Goal: Task Accomplishment & Management: Manage account settings

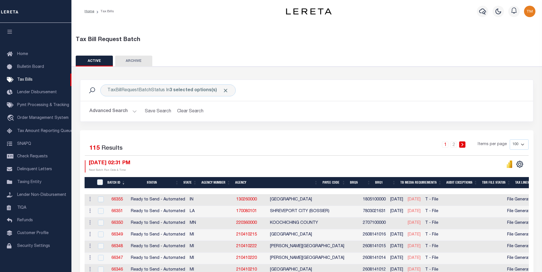
click at [213, 181] on th "Agency Number" at bounding box center [216, 183] width 34 height 12
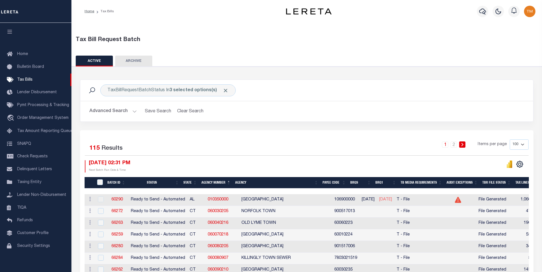
click at [523, 145] on select "100 200 500 1000" at bounding box center [518, 145] width 19 height 10
select select "200"
click at [509, 140] on select "100 200 500 1000" at bounding box center [518, 145] width 19 height 10
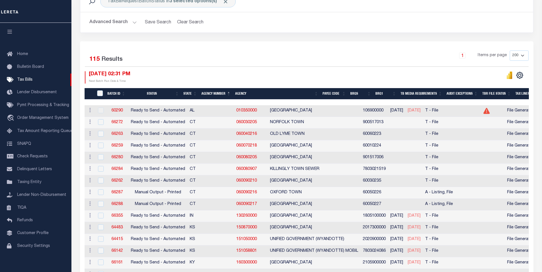
scroll to position [114, 0]
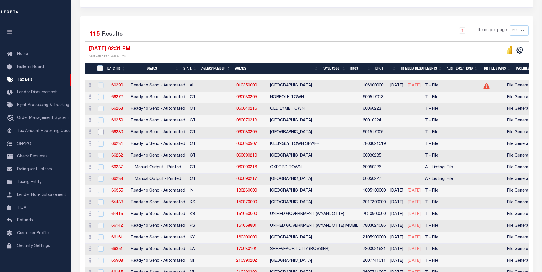
click at [100, 134] on input "checkbox" at bounding box center [101, 132] width 6 height 6
checkbox input "true"
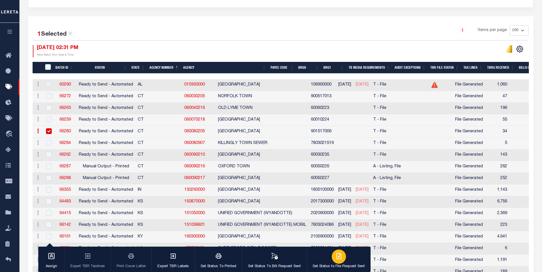
click at [332, 262] on div "button" at bounding box center [338, 257] width 14 height 14
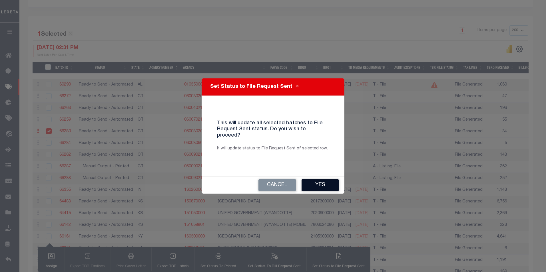
click at [324, 180] on button "Yes" at bounding box center [319, 185] width 37 height 12
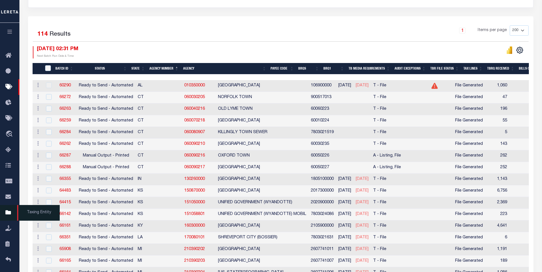
click at [9, 215] on icon at bounding box center [9, 213] width 9 height 7
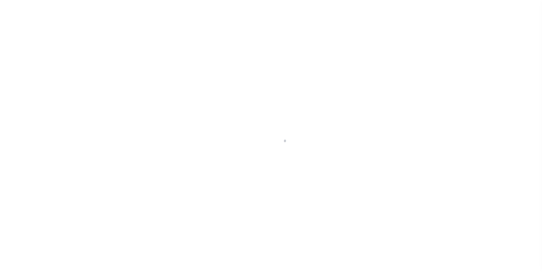
scroll to position [6, 0]
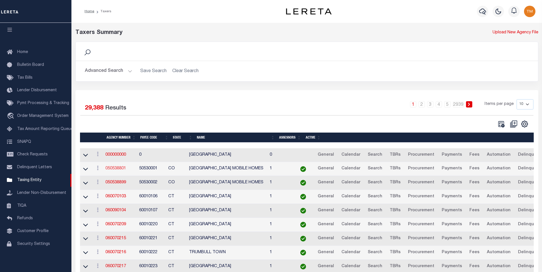
click at [116, 170] on link "050538801" at bounding box center [115, 169] width 21 height 4
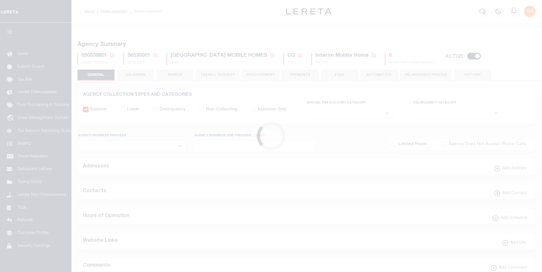
select select
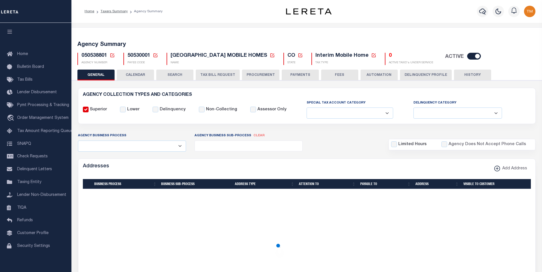
click at [112, 56] on icon at bounding box center [112, 55] width 5 height 5
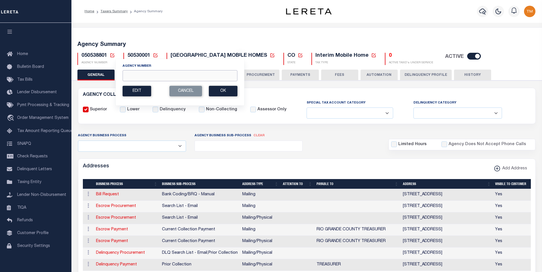
click at [159, 74] on input "Agency Number" at bounding box center [179, 75] width 115 height 11
paste input "210390202"
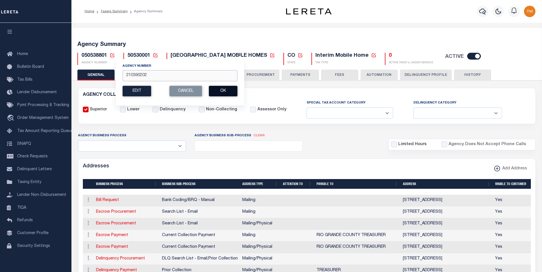
type input "210390202"
click at [227, 91] on button "Ok" at bounding box center [223, 91] width 29 height 11
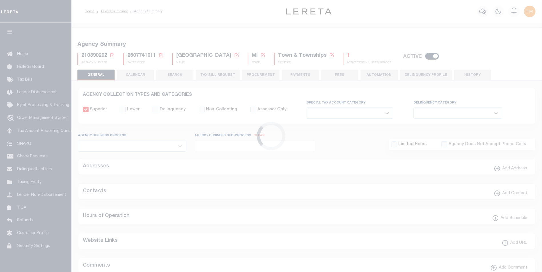
select select
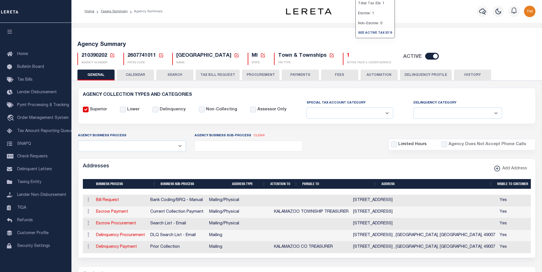
click at [354, 55] on h5 "1" at bounding box center [369, 56] width 44 height 6
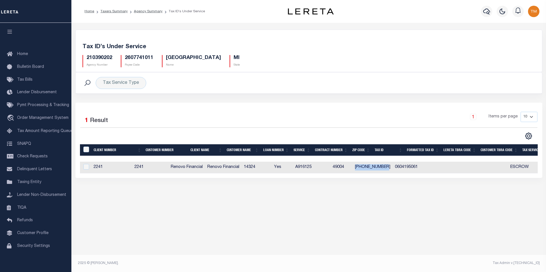
drag, startPoint x: 404, startPoint y: 166, endPoint x: 361, endPoint y: 169, distance: 43.2
click at [371, 170] on tr "2241 2241 Renovo Financial Renovo Financial 14324 Yes A916125 49004 06-04-195-0…" at bounding box center [362, 168] width 565 height 12
copy tr "[PHONE_NUMBER]"
drag, startPoint x: 33, startPoint y: 184, endPoint x: 135, endPoint y: 148, distance: 108.7
click at [33, 184] on span "Taxing Entity" at bounding box center [29, 182] width 24 height 4
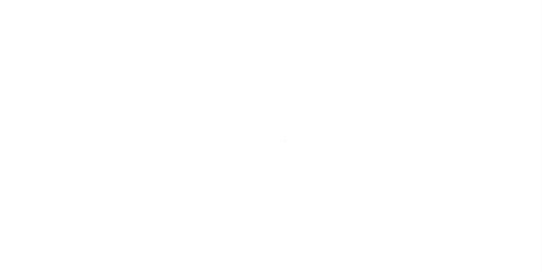
scroll to position [6, 0]
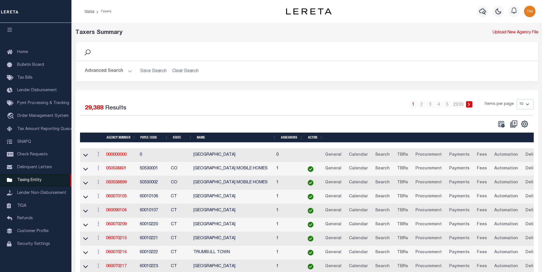
click at [27, 179] on span "Taxing Entity" at bounding box center [29, 180] width 24 height 4
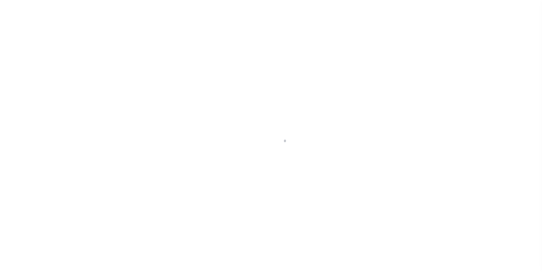
scroll to position [6, 0]
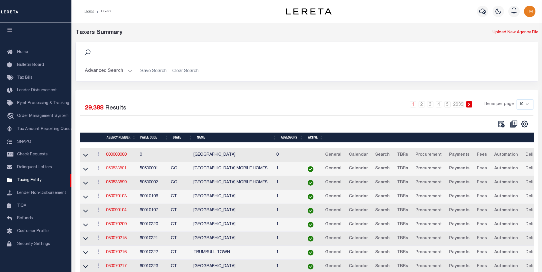
click at [121, 169] on link "050538801" at bounding box center [116, 169] width 21 height 4
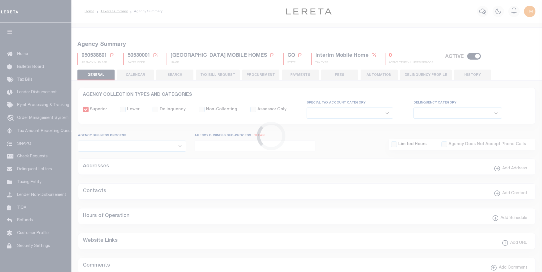
select select
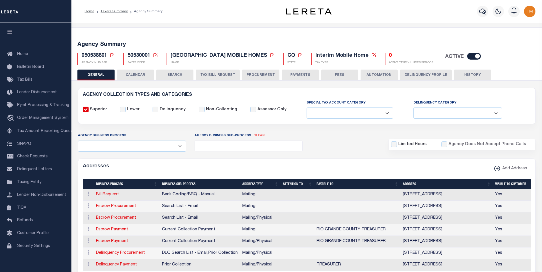
click at [112, 54] on icon at bounding box center [112, 55] width 5 height 5
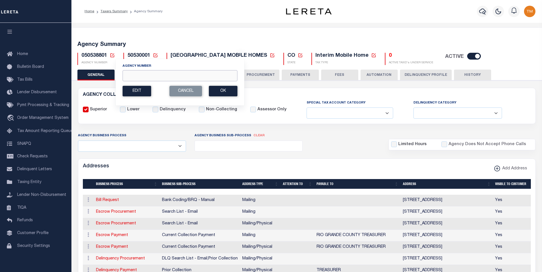
click at [153, 76] on input "Agency Number" at bounding box center [179, 75] width 115 height 11
type input "210390202"
click at [222, 89] on button "Ok" at bounding box center [223, 91] width 29 height 11
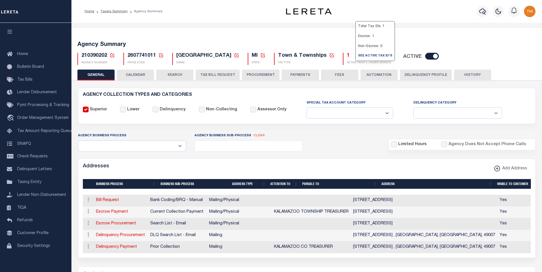
select select
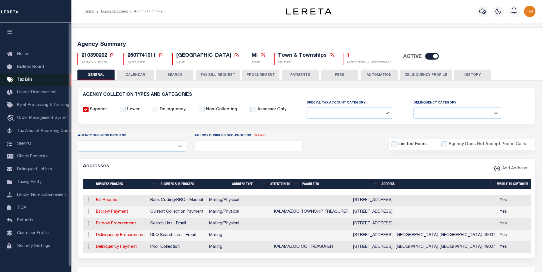
click at [25, 80] on span "Tax Bills" at bounding box center [24, 80] width 15 height 4
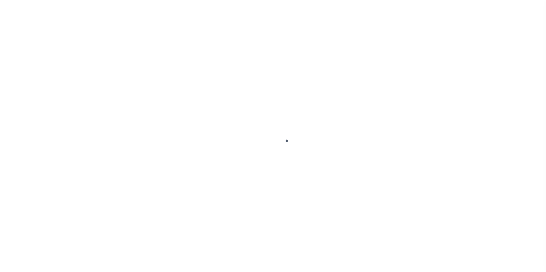
select select "200"
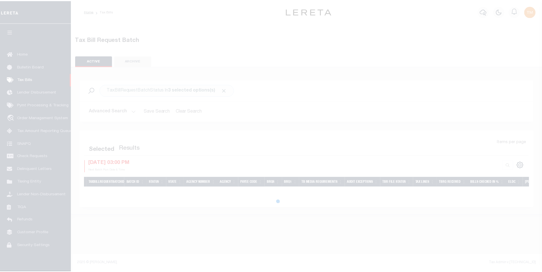
select select "200"
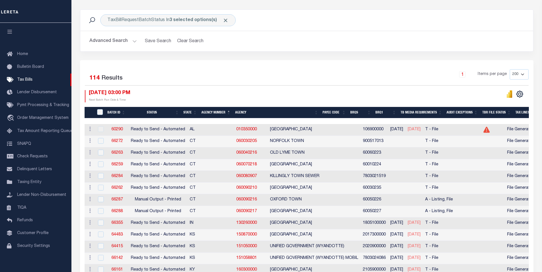
scroll to position [86, 0]
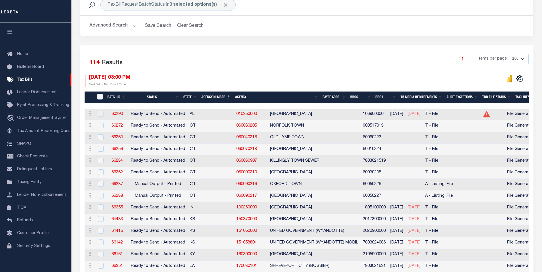
click at [214, 96] on th "Agency Number" at bounding box center [216, 98] width 34 height 12
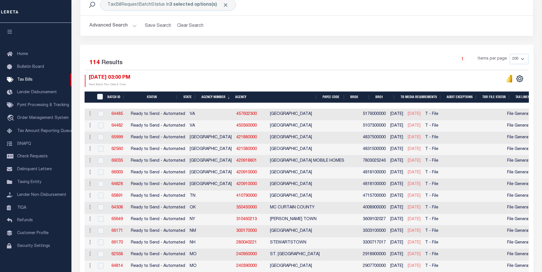
drag, startPoint x: 215, startPoint y: 96, endPoint x: 252, endPoint y: 128, distance: 48.6
click at [215, 96] on th "Agency Number" at bounding box center [216, 98] width 34 height 12
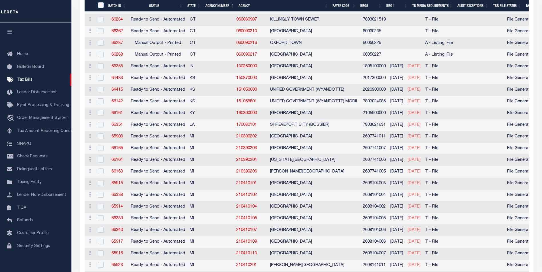
scroll to position [228, 0]
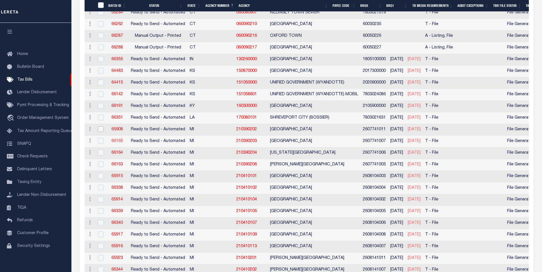
drag, startPoint x: 100, startPoint y: 130, endPoint x: 115, endPoint y: 140, distance: 17.4
click at [100, 130] on input "checkbox" at bounding box center [101, 129] width 6 height 6
checkbox input "true"
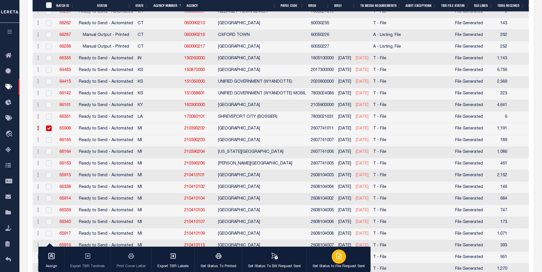
click at [343, 263] on button "Set Status to File Request Sent" at bounding box center [338, 260] width 64 height 26
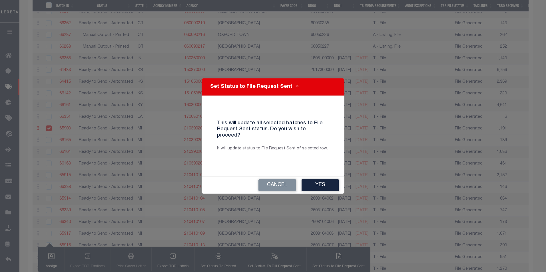
click at [312, 180] on button "Yes" at bounding box center [319, 185] width 37 height 12
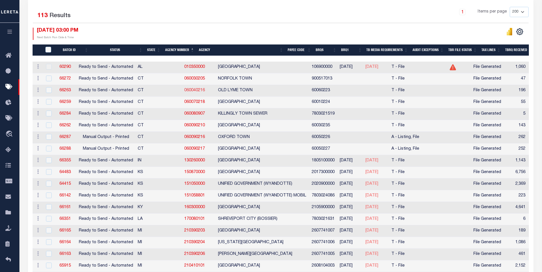
scroll to position [114, 0]
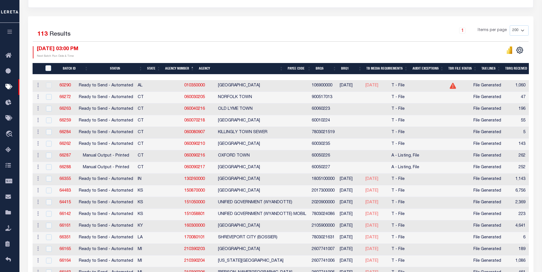
click at [182, 66] on th "Agency Number" at bounding box center [180, 69] width 34 height 12
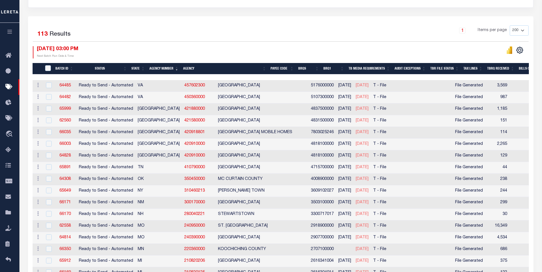
click at [162, 67] on th "Agency Number" at bounding box center [164, 69] width 34 height 12
